Goal: Navigation & Orientation: Find specific page/section

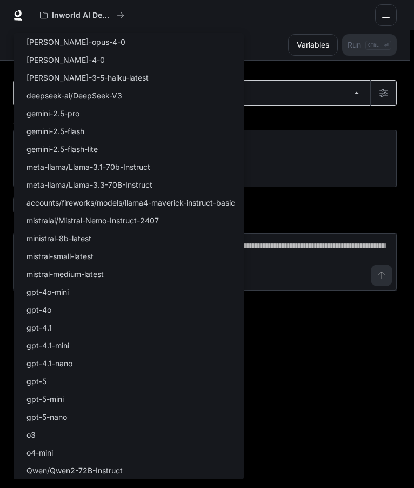
click at [125, 95] on body "Skip to main content Inworld AI Demos Documentation Documentation Portal Overvi…" at bounding box center [207, 243] width 414 height 488
click at [282, 73] on div at bounding box center [207, 244] width 414 height 488
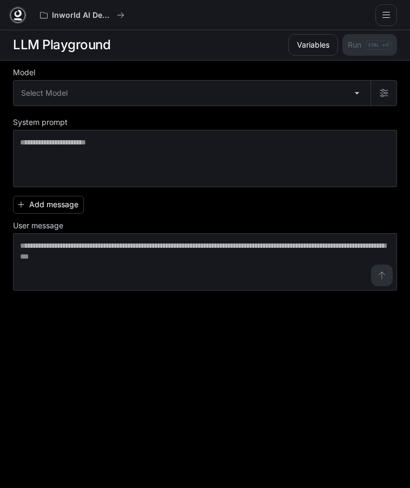
click at [14, 16] on icon at bounding box center [17, 15] width 11 height 11
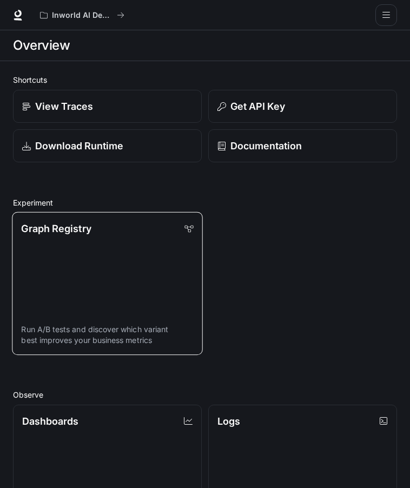
drag, startPoint x: 149, startPoint y: 302, endPoint x: 116, endPoint y: 258, distance: 54.8
click at [116, 258] on link "Graph Registry Run A/B tests and discover which variant best improves your busi…" at bounding box center [107, 283] width 190 height 143
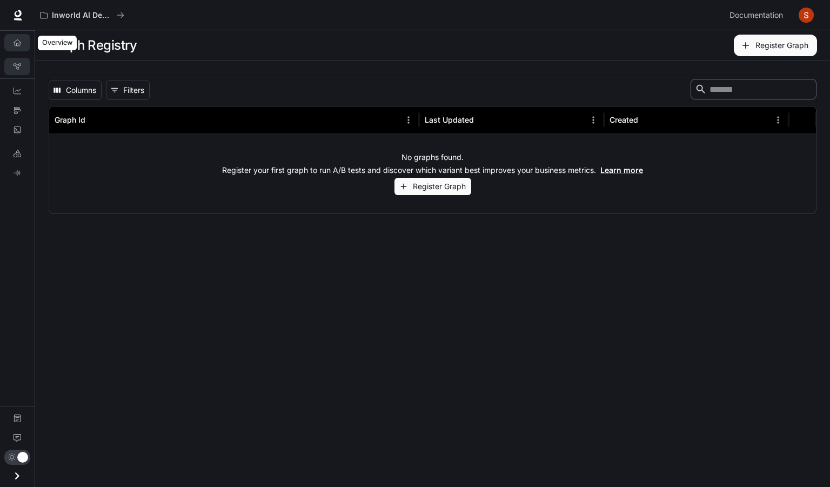
click at [23, 43] on link "Overview" at bounding box center [17, 42] width 26 height 17
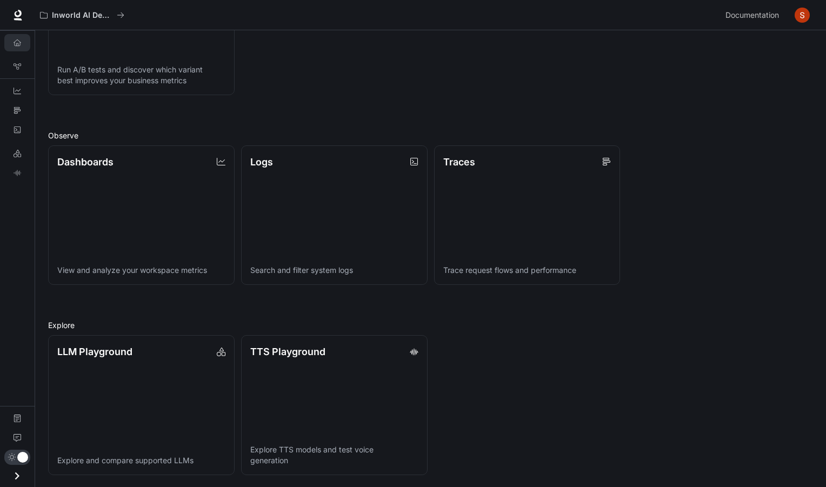
scroll to position [219, 0]
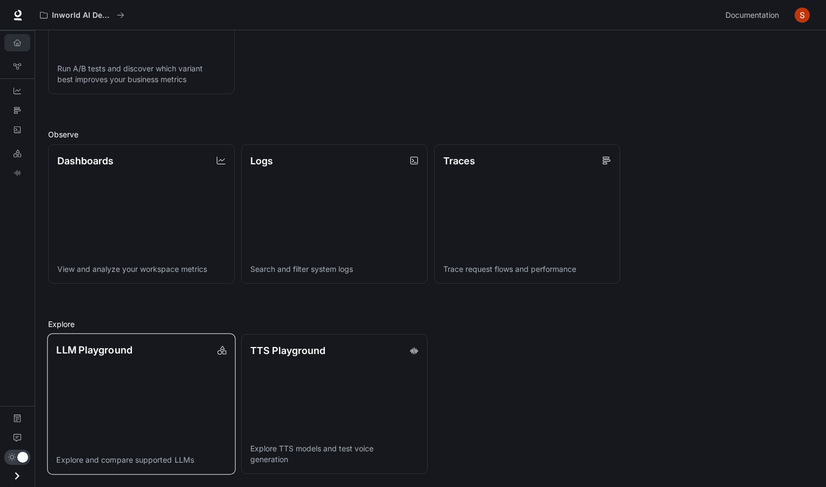
click at [165, 410] on link "LLM Playground Explore and compare supported LLMs" at bounding box center [141, 404] width 188 height 141
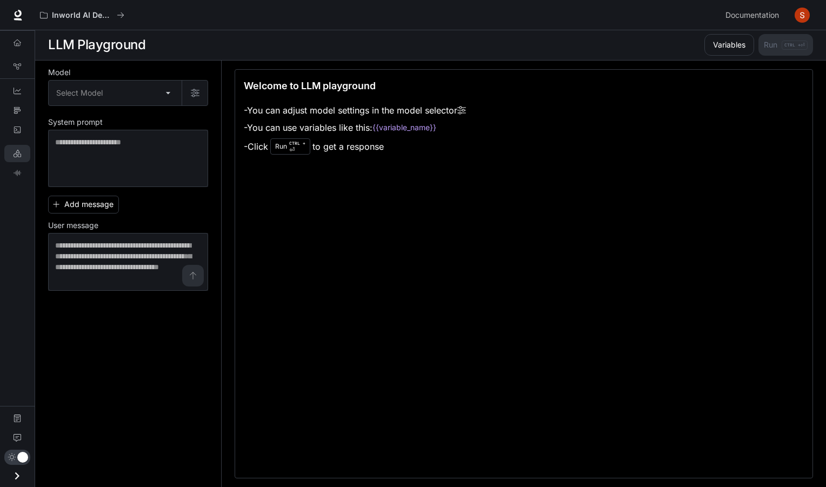
scroll to position [1, 0]
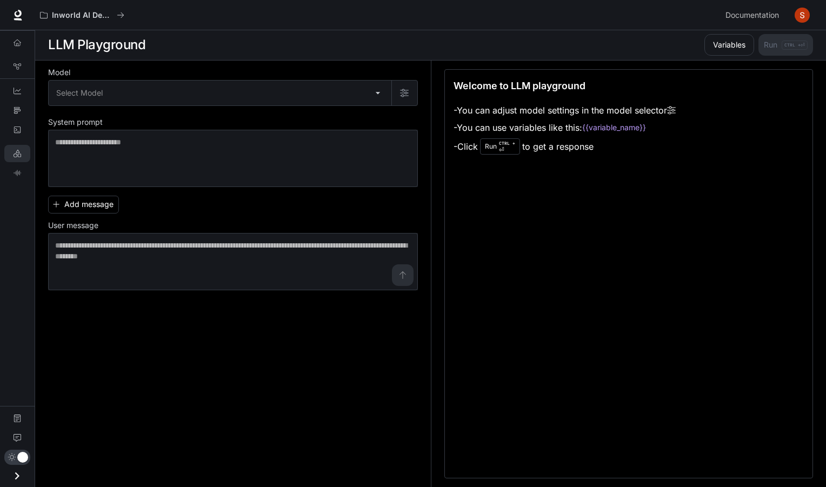
click at [25, 52] on li "Overview" at bounding box center [17, 42] width 35 height 19
click at [17, 45] on icon "Overview" at bounding box center [18, 43] width 8 height 8
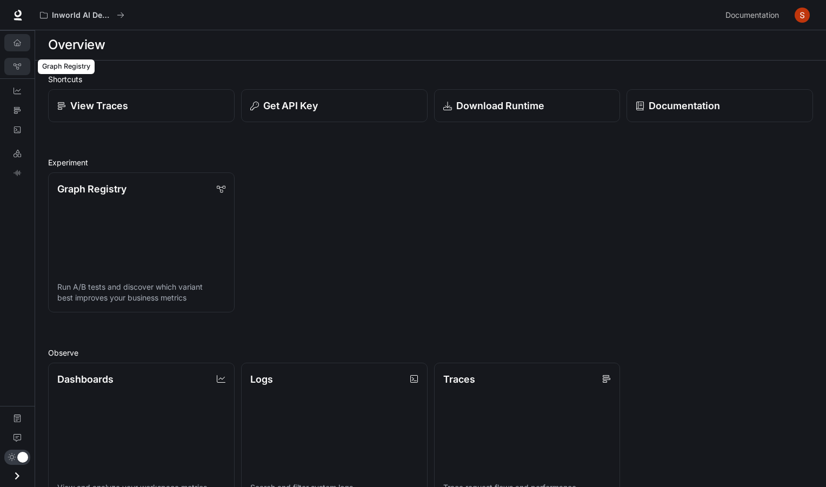
click at [21, 65] on link "Graph Registry" at bounding box center [17, 66] width 26 height 17
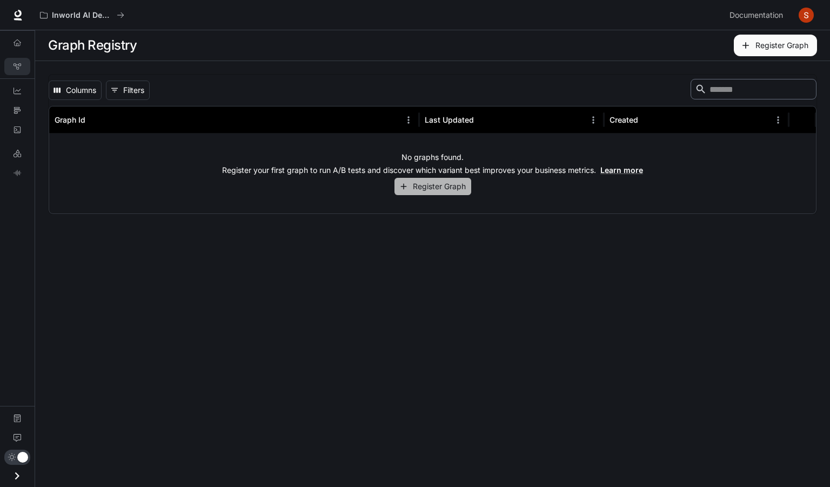
click at [402, 189] on icon "button" at bounding box center [404, 187] width 10 height 10
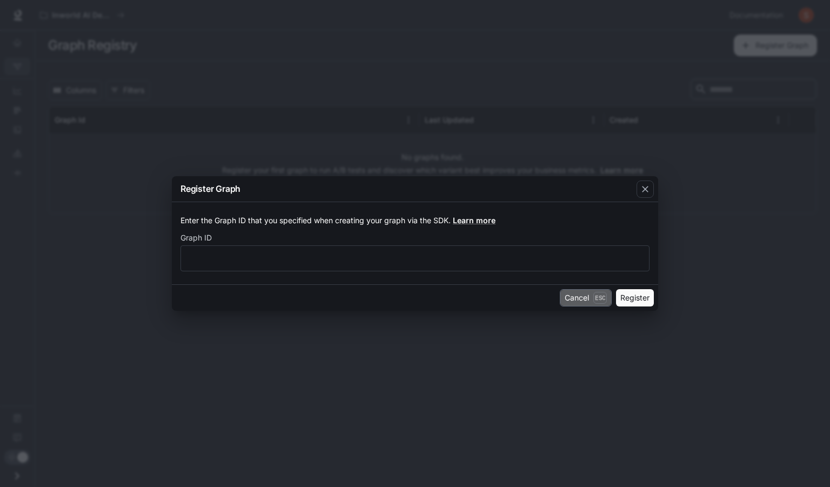
click at [409, 300] on button "Cancel Esc" at bounding box center [586, 297] width 52 height 17
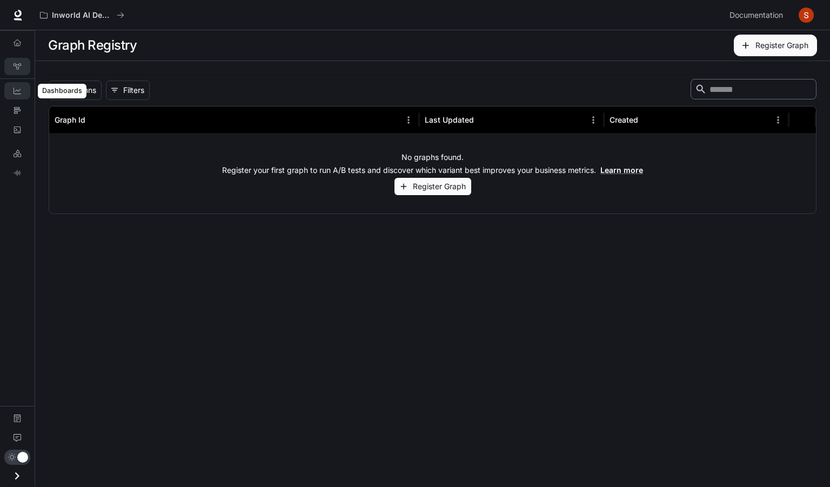
click at [17, 95] on link "Dashboards" at bounding box center [17, 90] width 26 height 17
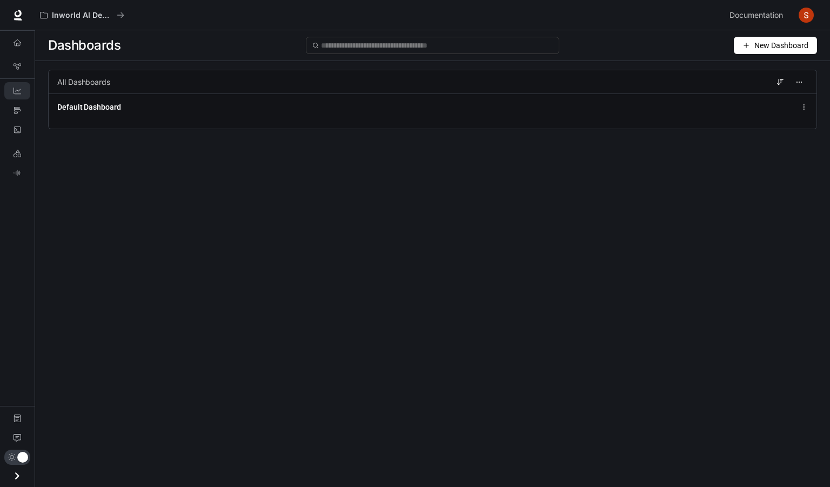
click at [409, 47] on icon "button" at bounding box center [747, 46] width 8 height 8
click at [409, 67] on div "Create dashboard" at bounding box center [764, 69] width 90 height 12
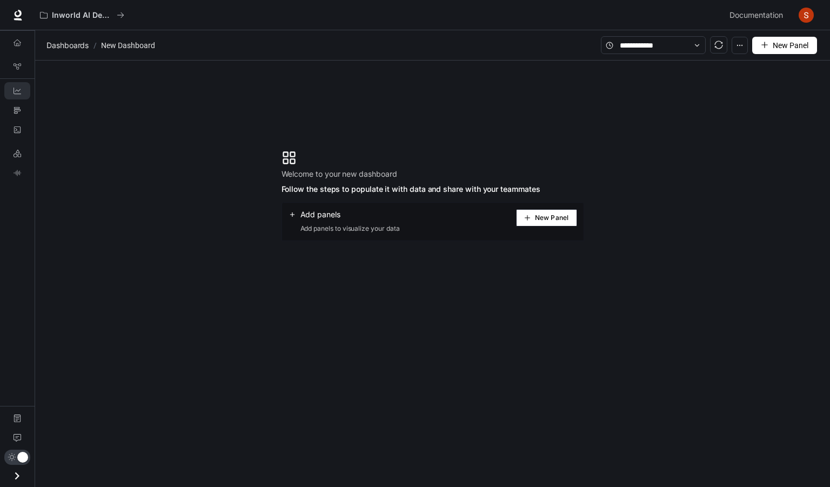
click at [409, 221] on span "New Panel" at bounding box center [552, 217] width 34 height 5
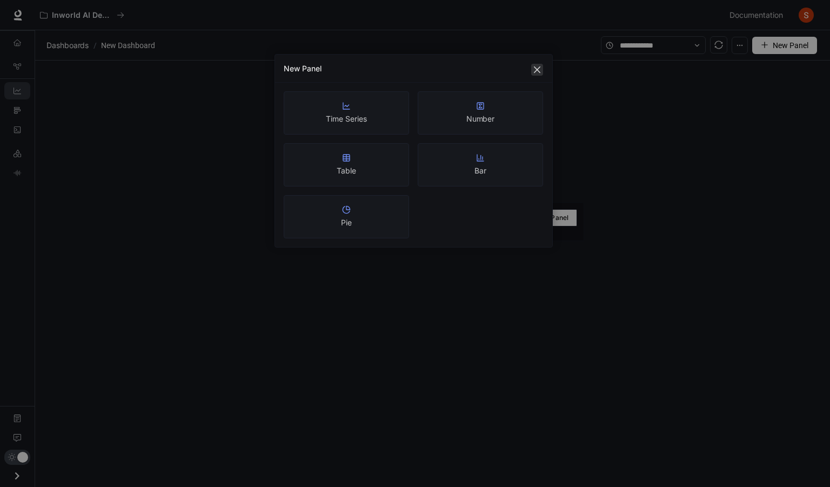
click at [409, 71] on icon "close" at bounding box center [537, 69] width 9 height 9
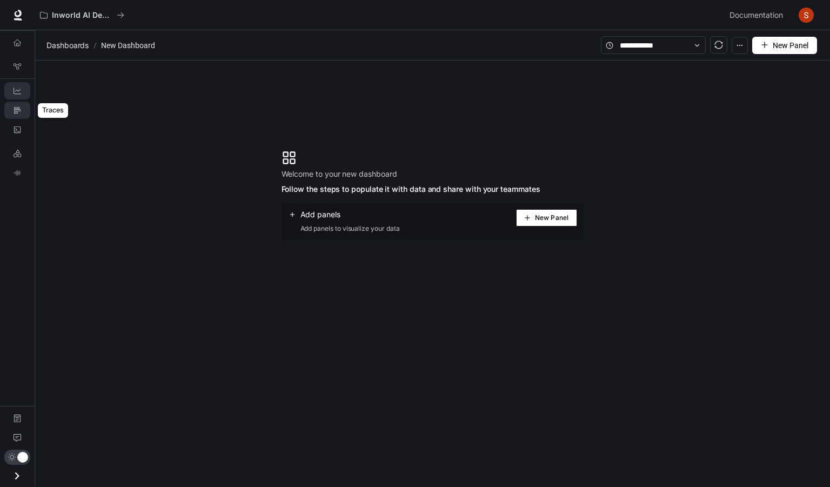
click at [19, 102] on link "Traces" at bounding box center [17, 110] width 26 height 17
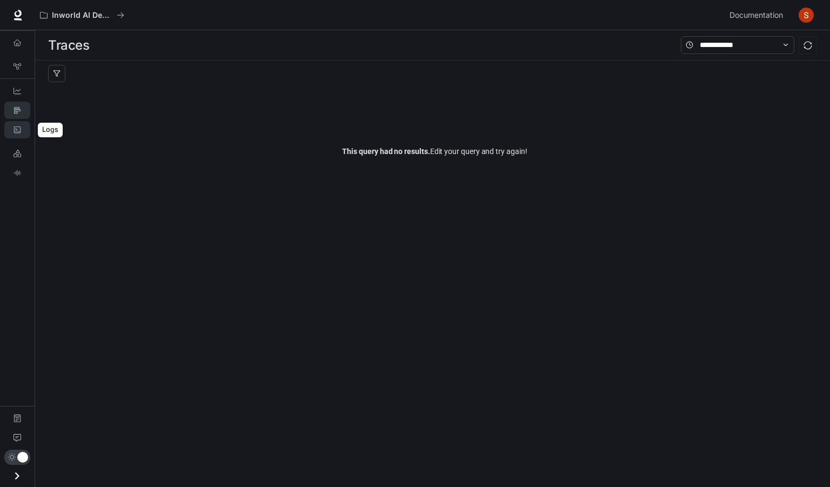
click at [17, 132] on icon "Logs" at bounding box center [18, 130] width 8 height 8
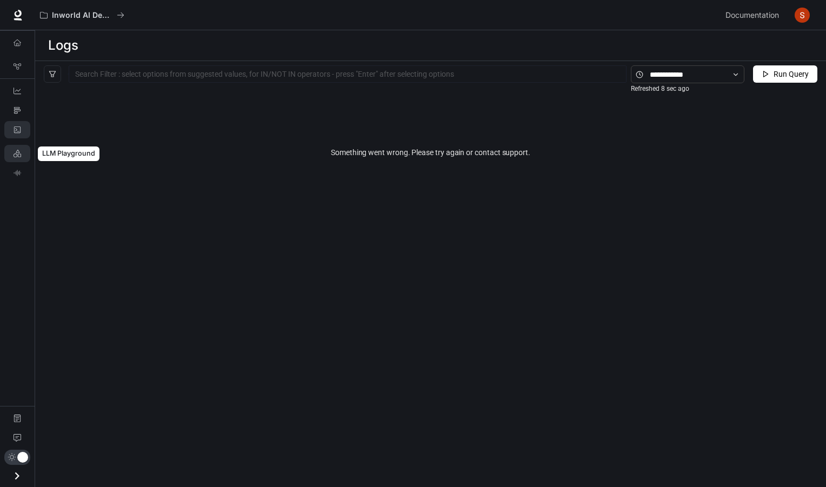
click at [19, 150] on icon "LLM Playground" at bounding box center [18, 154] width 8 height 8
